Goal: Task Accomplishment & Management: Manage account settings

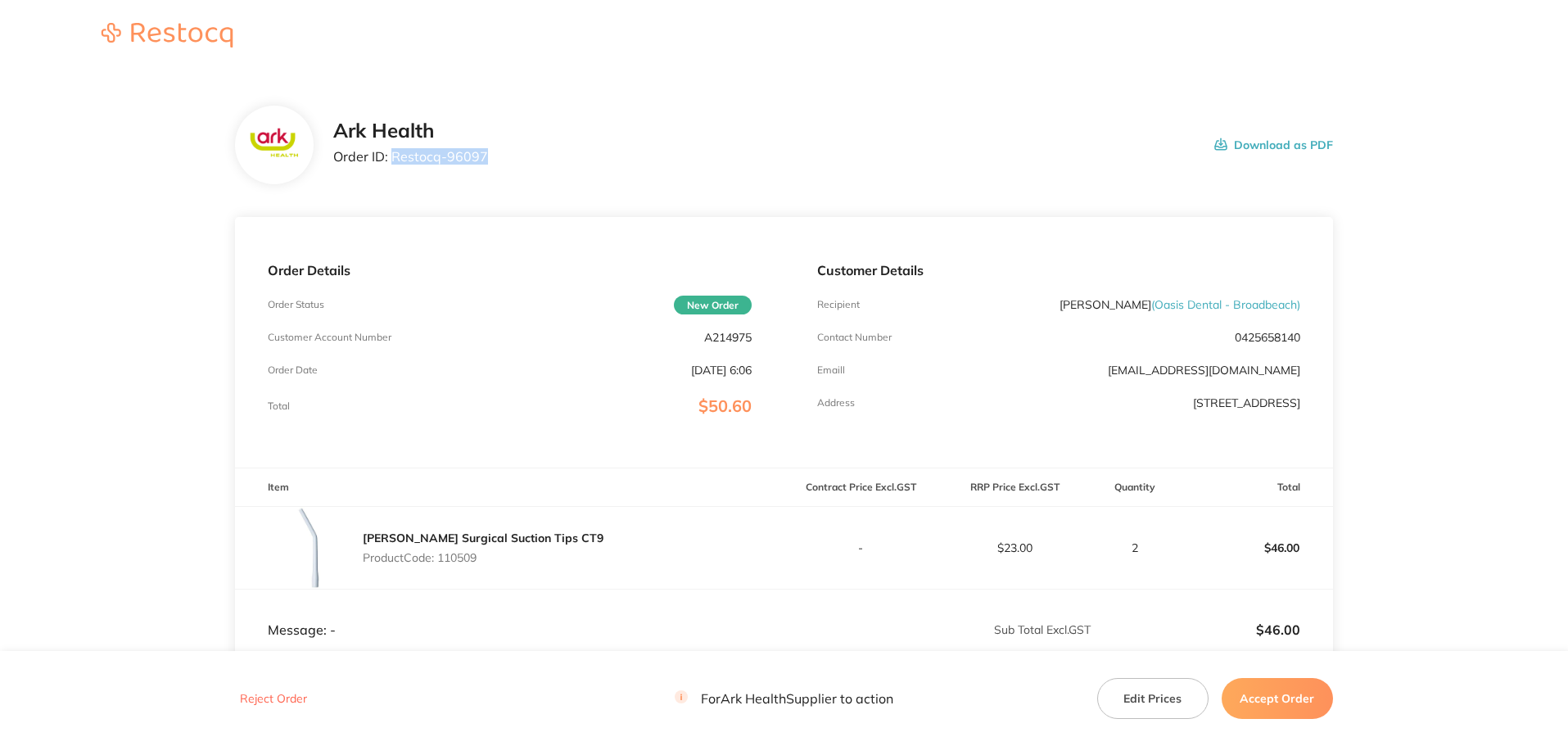
click at [395, 158] on div "Ark Health Order ID: Restocq- 96097 Download as PDF" at bounding box center [833, 144] width 1000 height 50
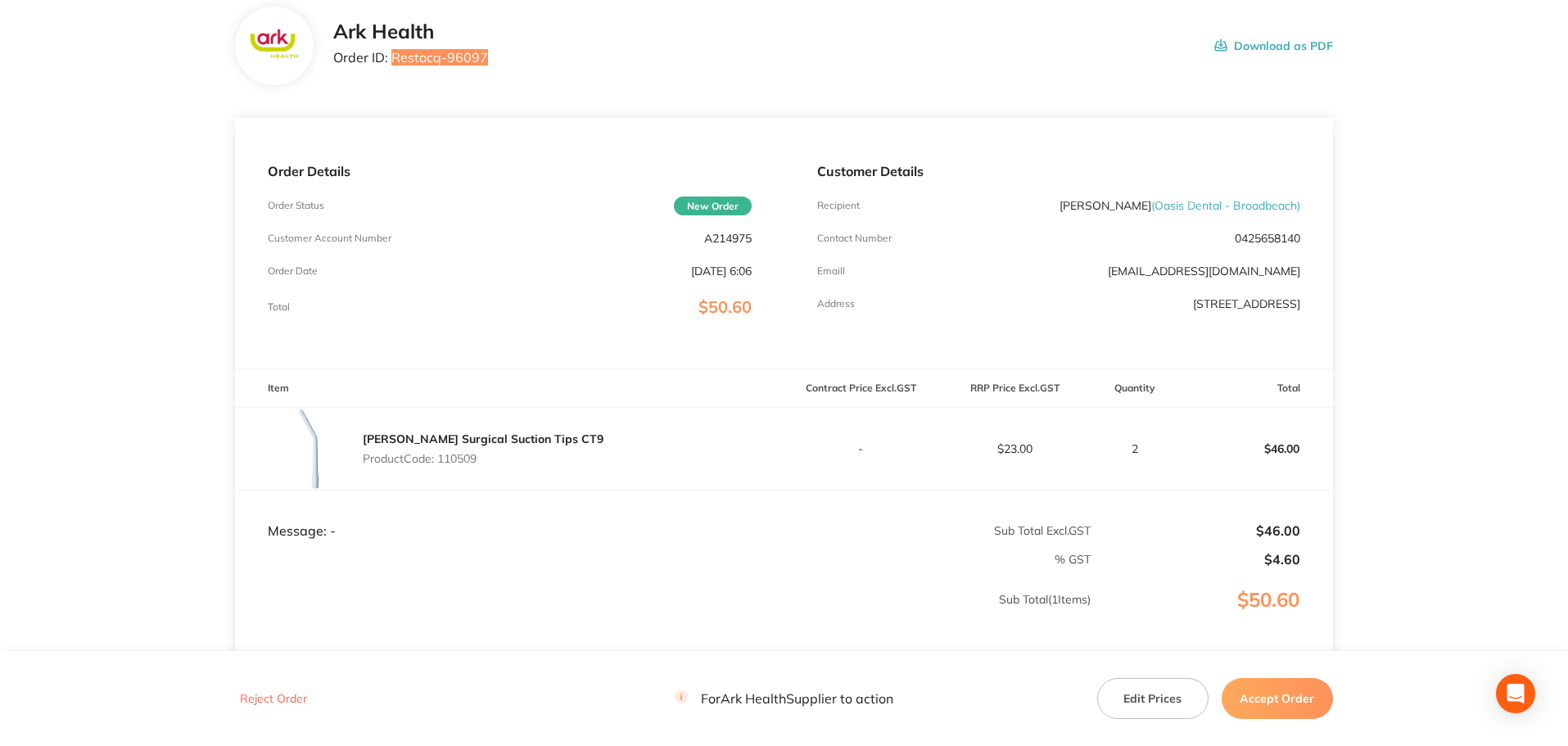
scroll to position [243, 0]
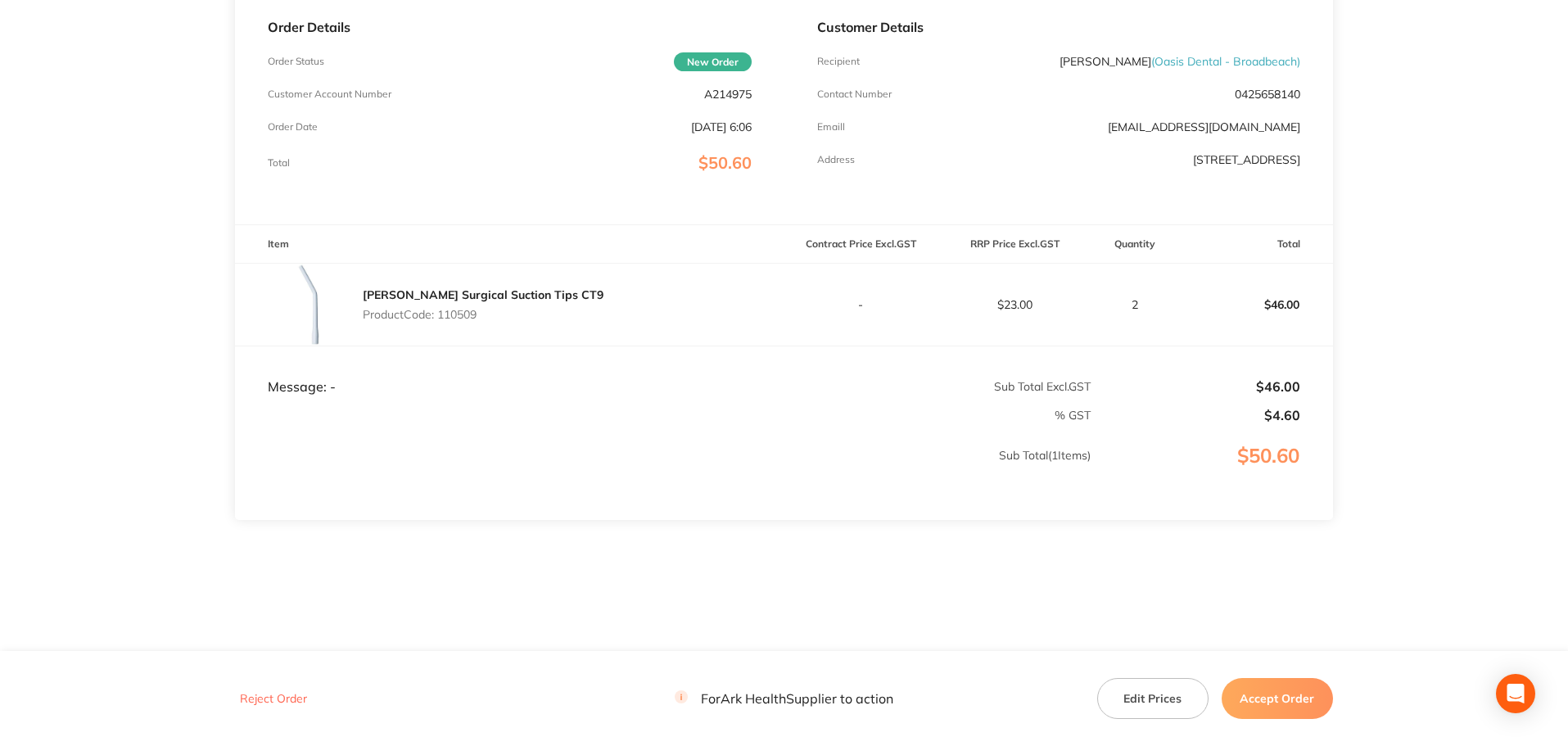
click at [1269, 700] on button "Accept Order" at bounding box center [1277, 698] width 111 height 41
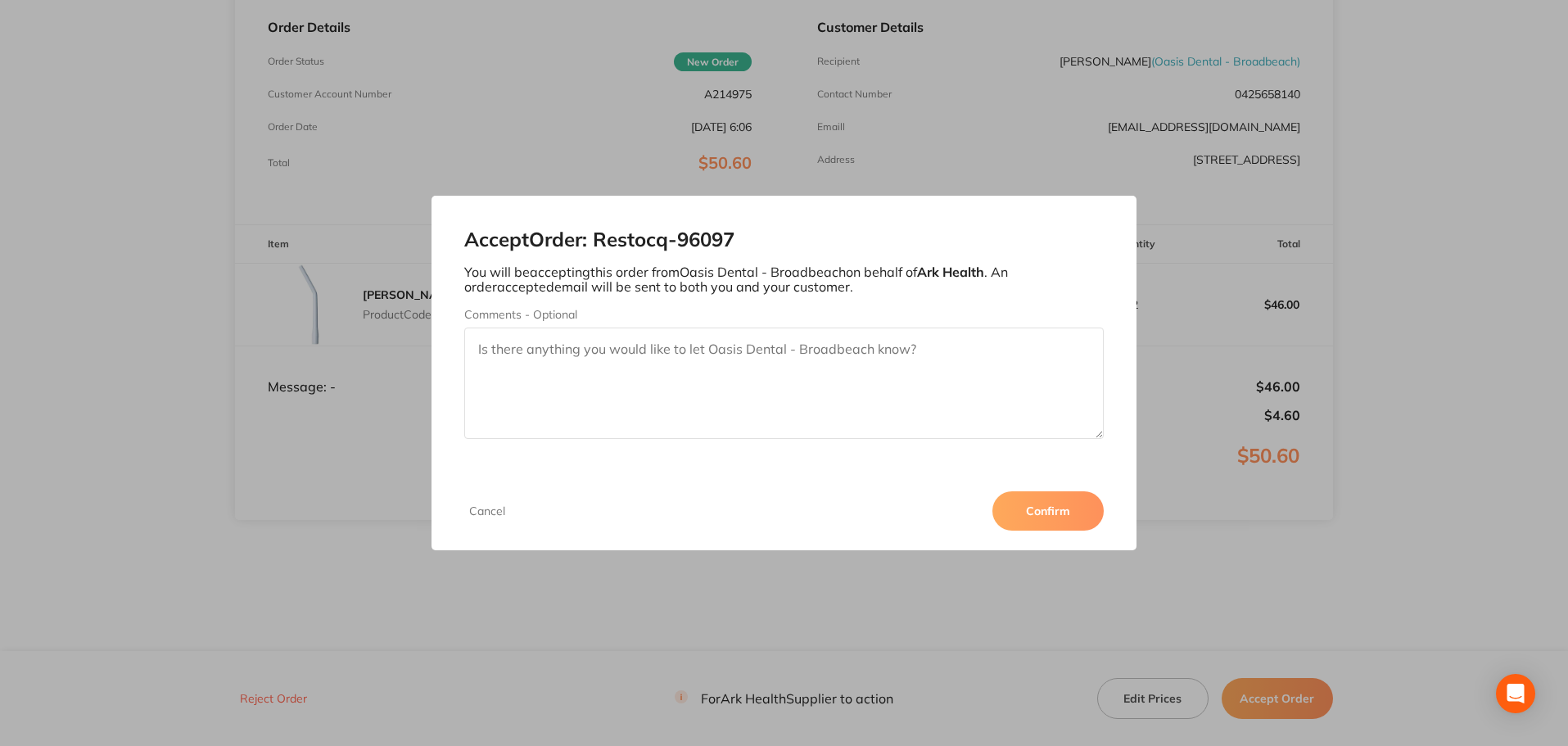
click at [1040, 503] on button "Confirm" at bounding box center [1048, 511] width 111 height 39
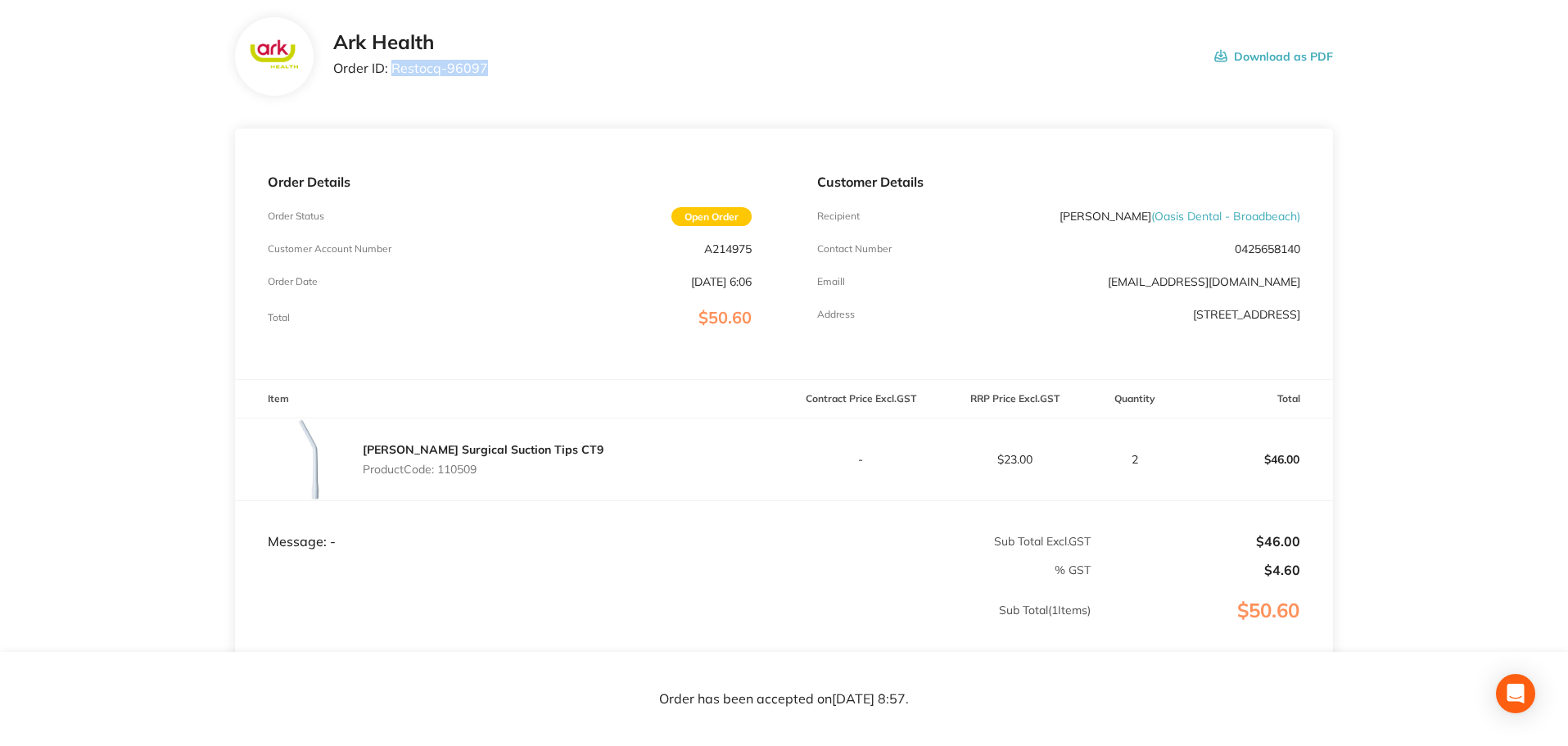
scroll to position [0, 0]
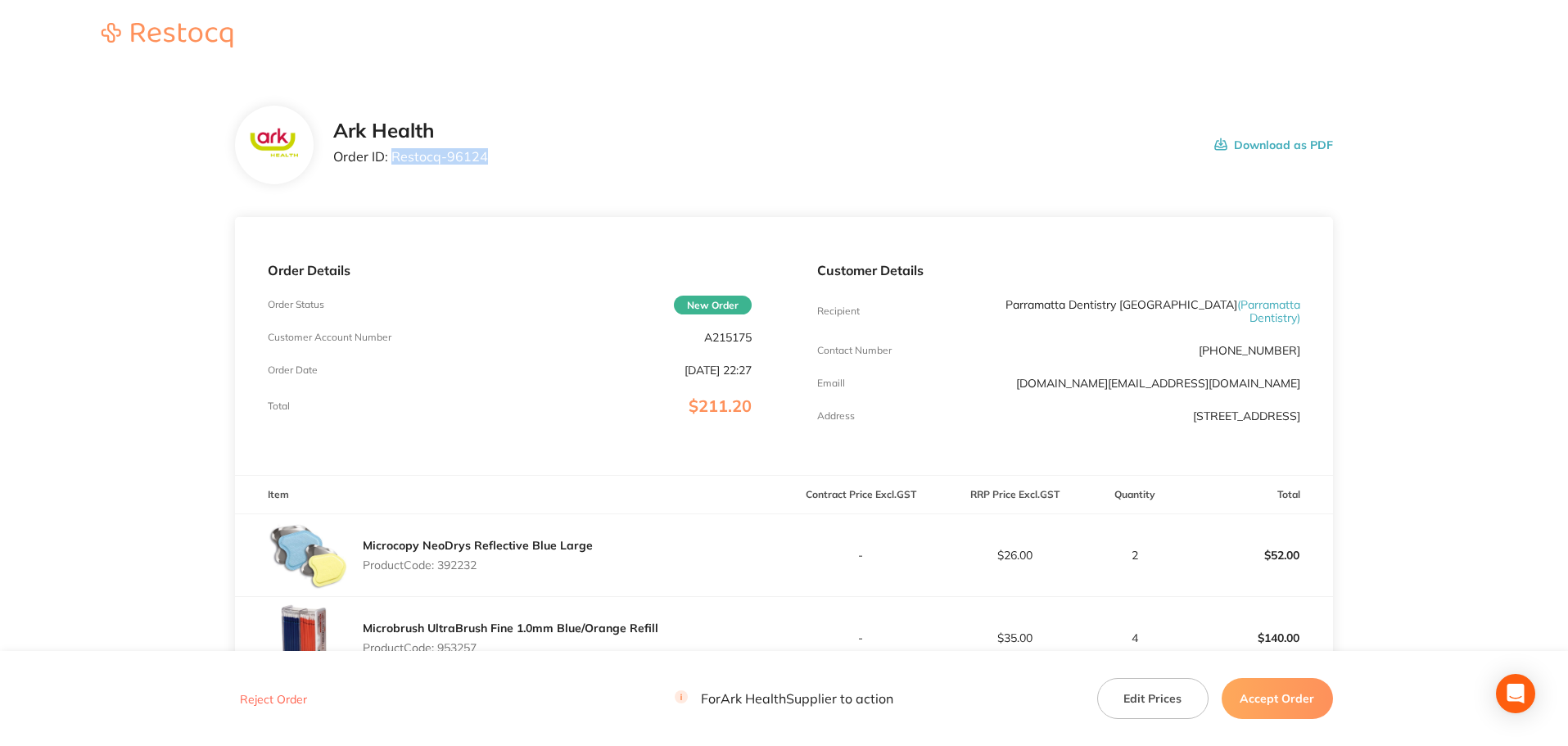
click at [392, 161] on div "Ark Health Order ID: Restocq- 96124 Download as PDF" at bounding box center [833, 144] width 1000 height 50
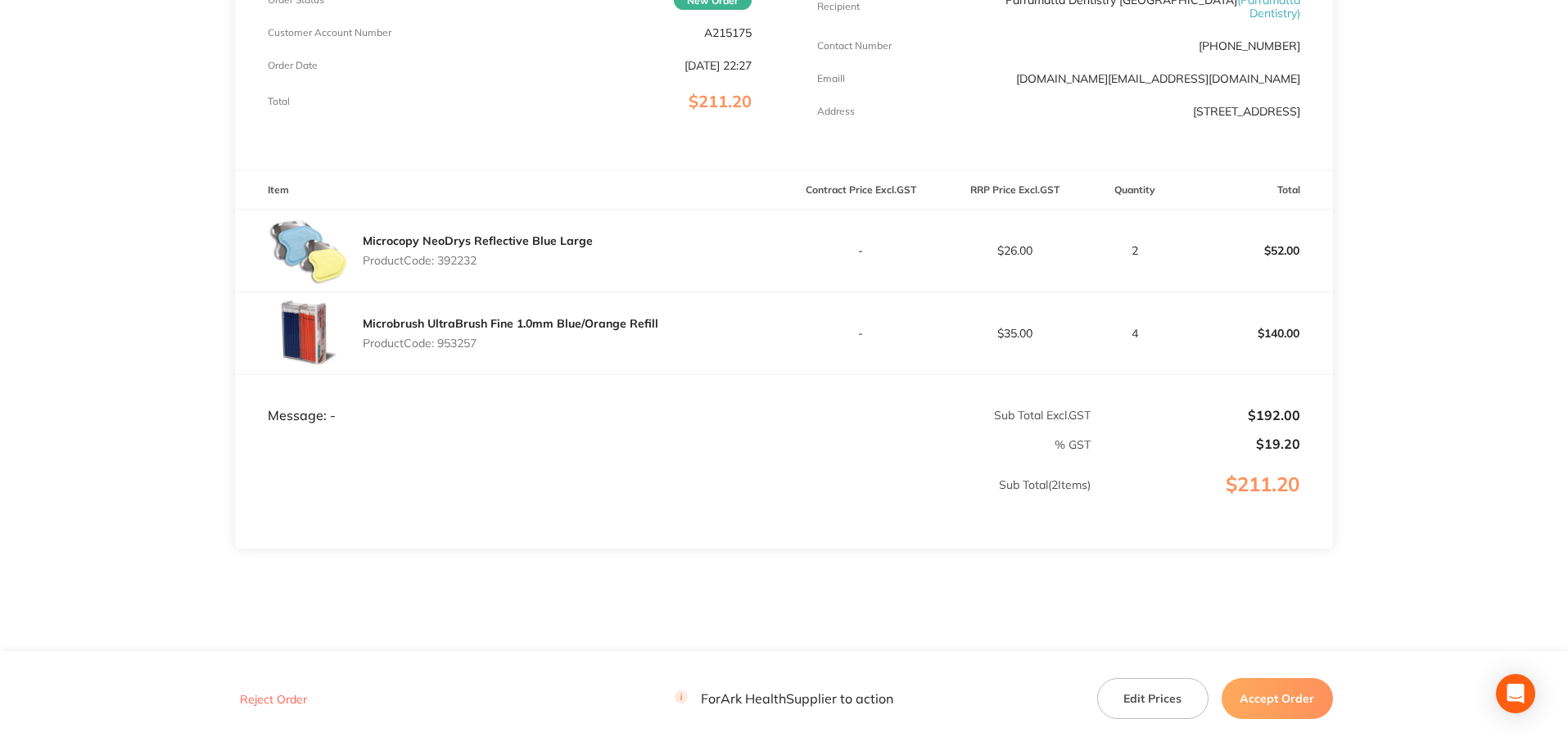
scroll to position [326, 0]
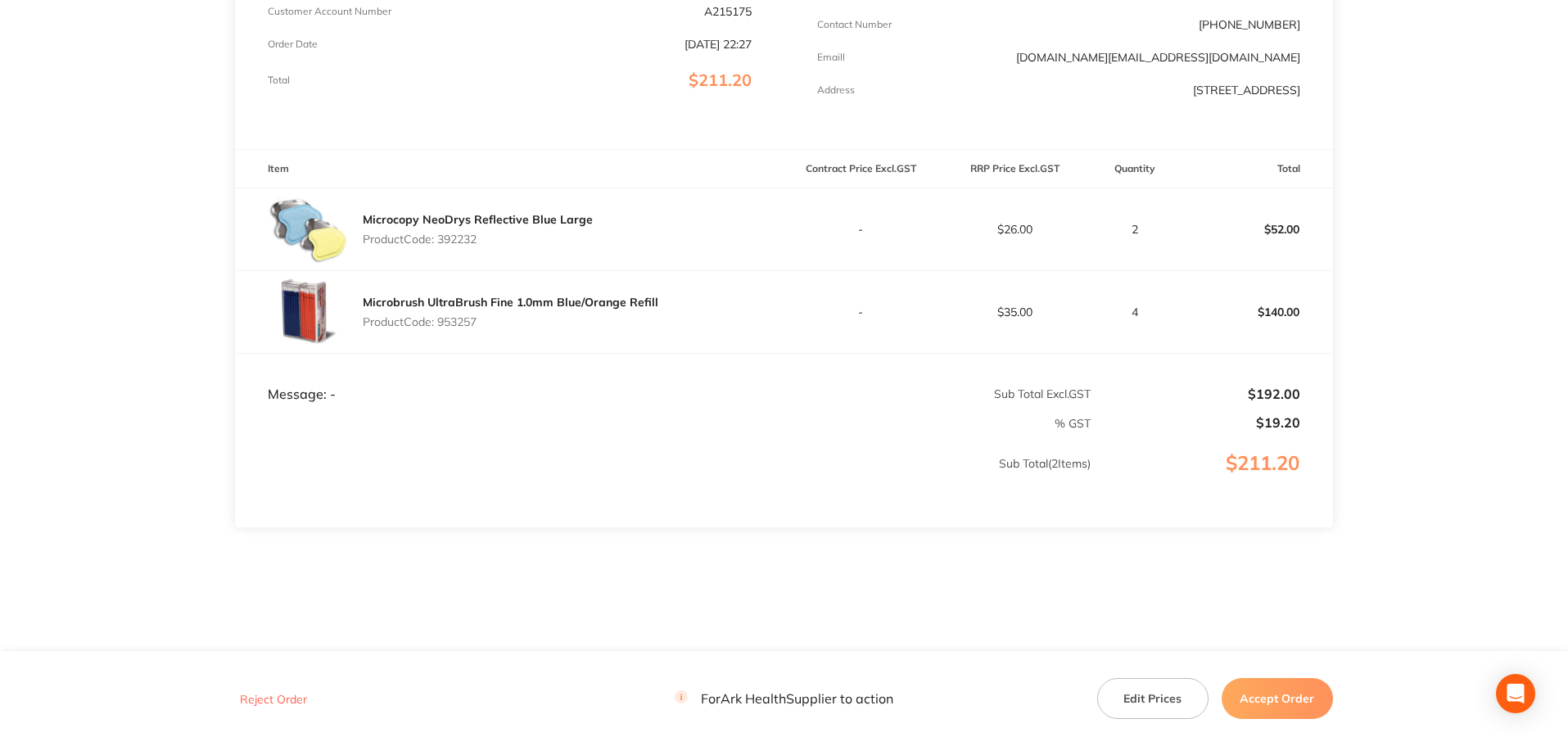
click at [1274, 691] on button "Accept Order" at bounding box center [1277, 698] width 111 height 41
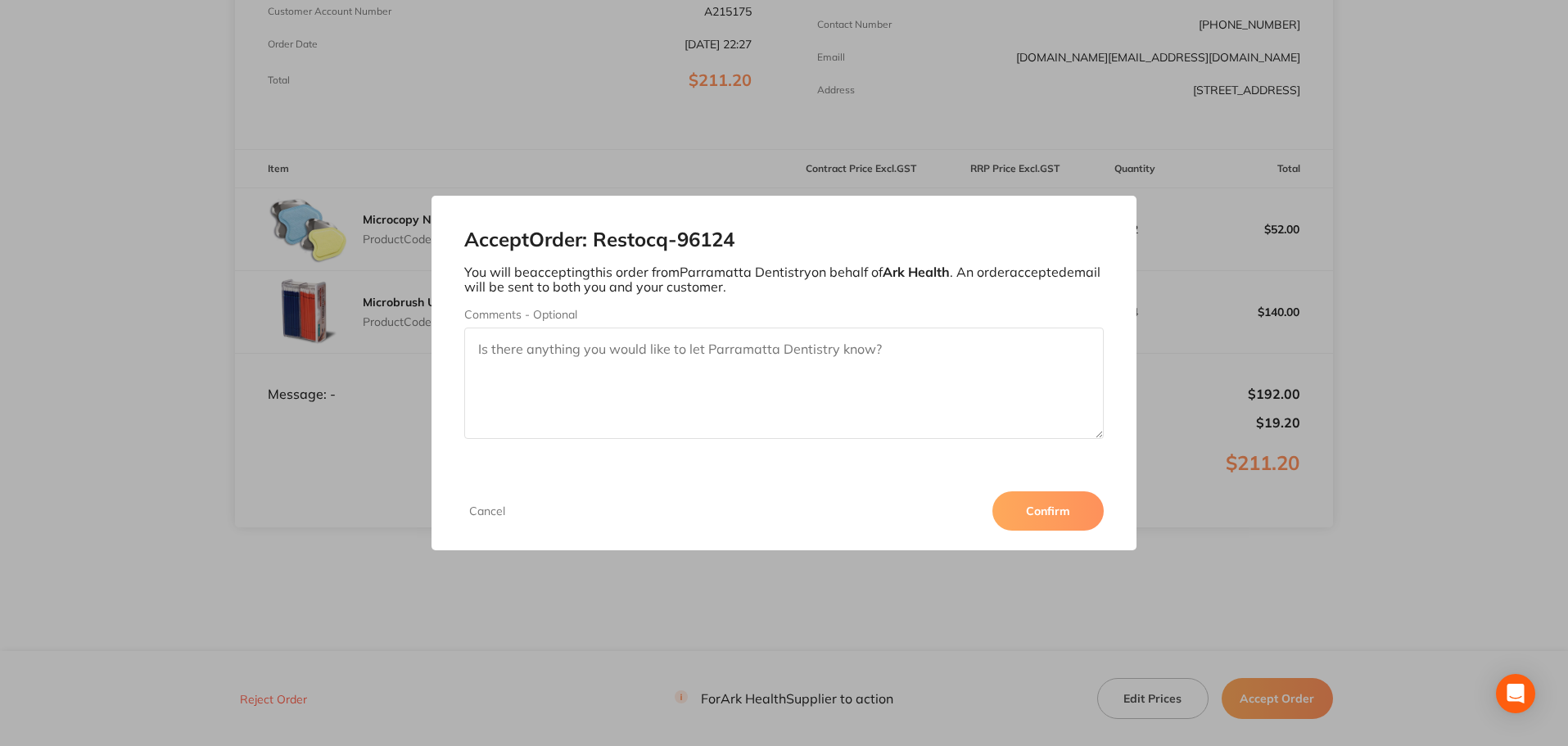
click at [1061, 504] on button "Confirm" at bounding box center [1048, 511] width 111 height 39
